Goal: Check status: Check status

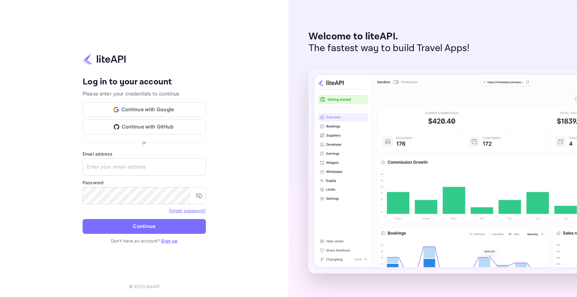
type input "[EMAIL_ADDRESS][DOMAIN_NAME]"
click at [132, 227] on button "Continue" at bounding box center [144, 226] width 123 height 15
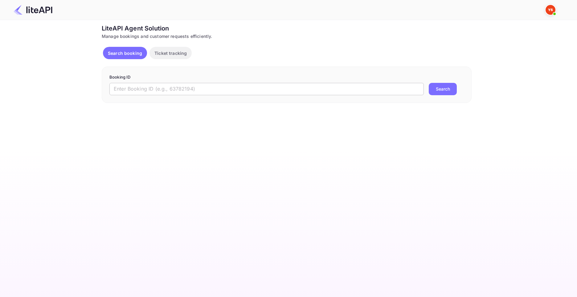
click at [209, 89] on input "text" at bounding box center [266, 89] width 314 height 12
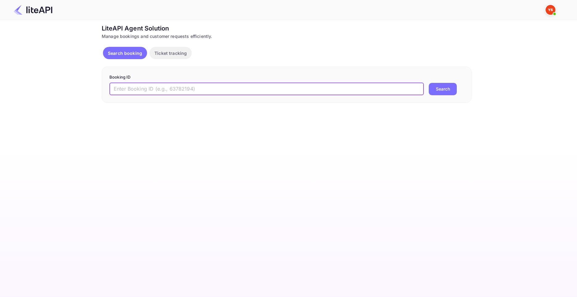
paste input "8930679"
type input "8930679"
click at [429, 83] on button "Search" at bounding box center [443, 89] width 28 height 12
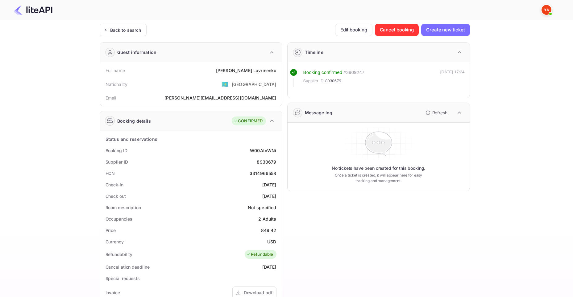
drag, startPoint x: 261, startPoint y: 230, endPoint x: 278, endPoint y: 231, distance: 16.7
click at [321, 217] on div "Timeline Booking confirmed # 3909247 Supplier ID: 8930679 16 Aug 2025 17:24 Mes…" at bounding box center [375, 239] width 187 height 404
drag, startPoint x: 261, startPoint y: 230, endPoint x: 280, endPoint y: 231, distance: 18.8
click at [280, 231] on div "Status and reservations Booking ID W00AtvWNi Supplier ID 8930679 HCN 3314966558…" at bounding box center [191, 284] width 182 height 306
copy div "849.42"
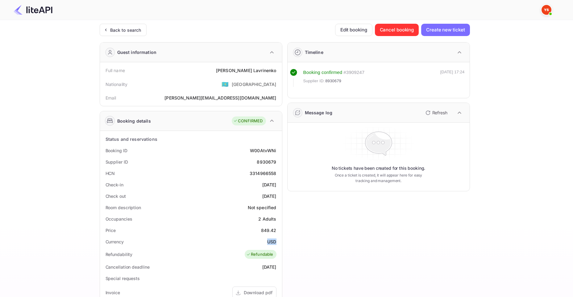
drag, startPoint x: 267, startPoint y: 240, endPoint x: 274, endPoint y: 238, distance: 7.0
click at [276, 241] on div "USD" at bounding box center [271, 242] width 9 height 6
copy div "USD"
